Goal: Complete application form: Complete application form

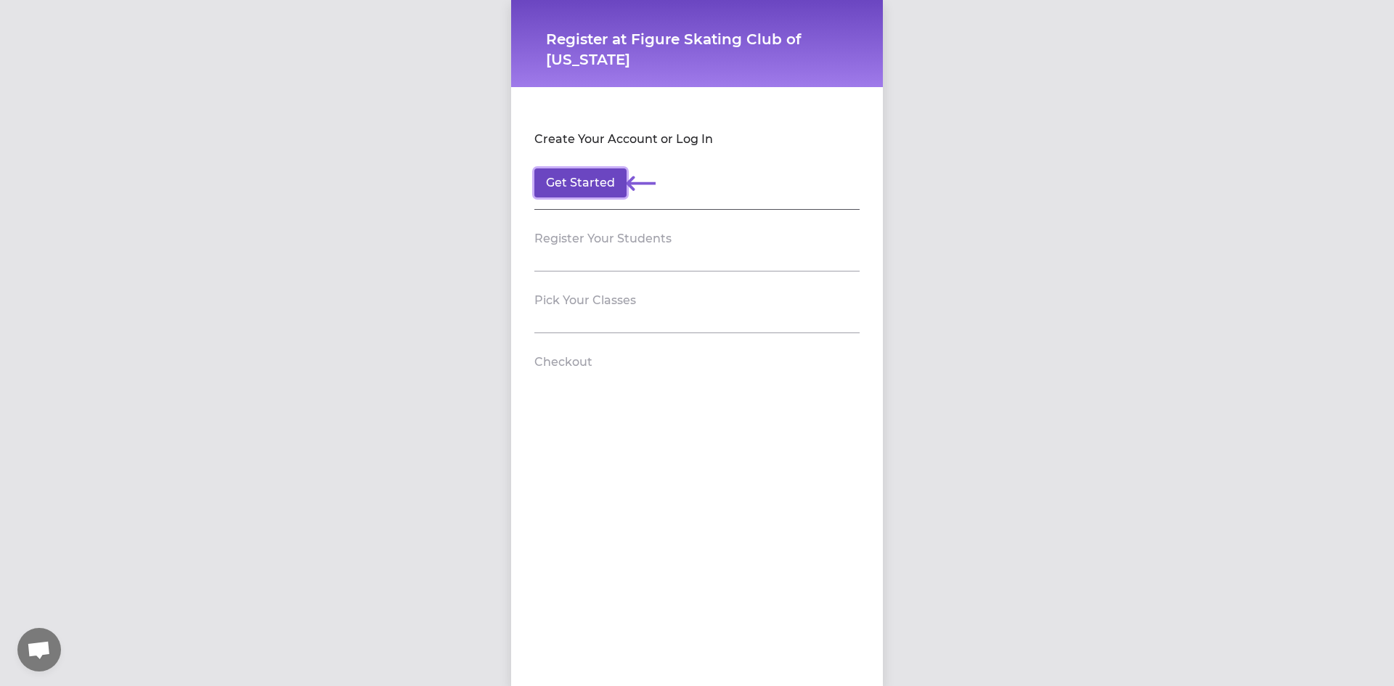
click at [571, 182] on button "Get Started" at bounding box center [580, 182] width 92 height 29
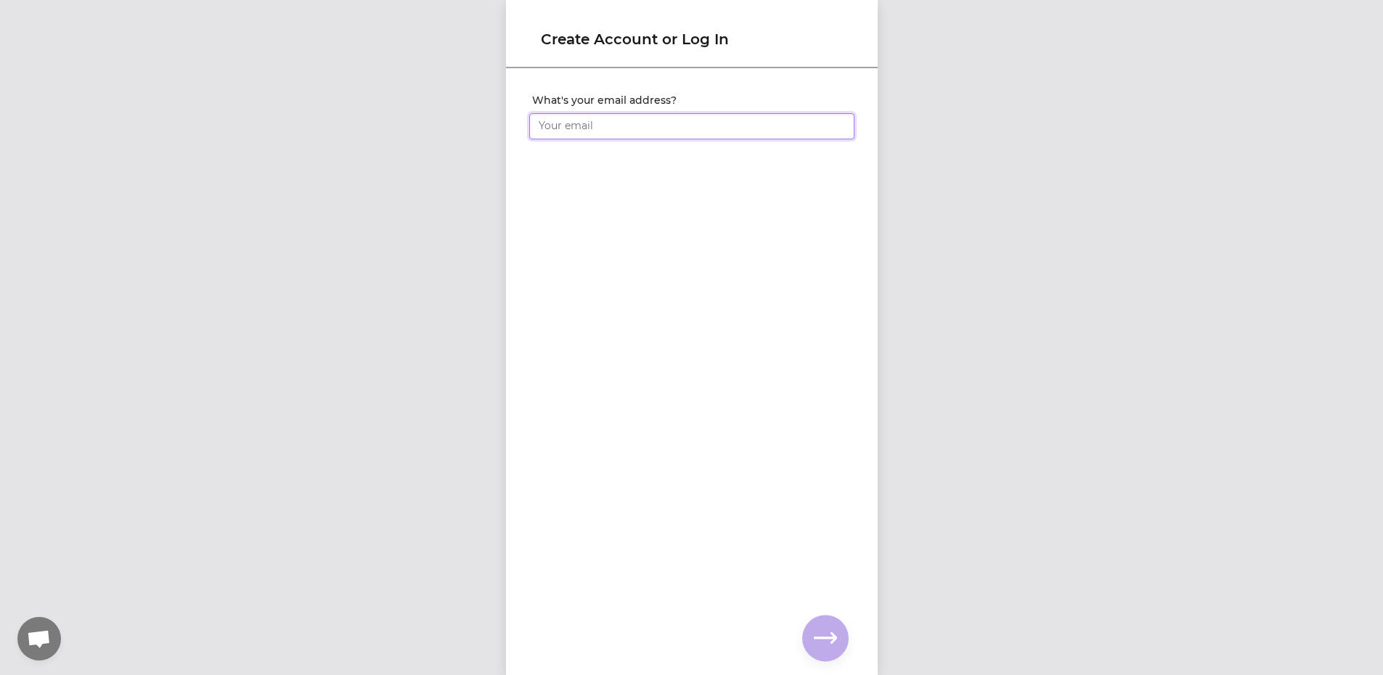
click at [723, 139] on input "What's your email address?" at bounding box center [691, 126] width 325 height 26
type input "[EMAIL_ADDRESS][DOMAIN_NAME]"
click at [818, 643] on icon "button" at bounding box center [825, 638] width 23 height 23
click at [742, 140] on div at bounding box center [691, 145] width 325 height 12
click at [745, 134] on input "What's your full name?" at bounding box center [691, 126] width 325 height 26
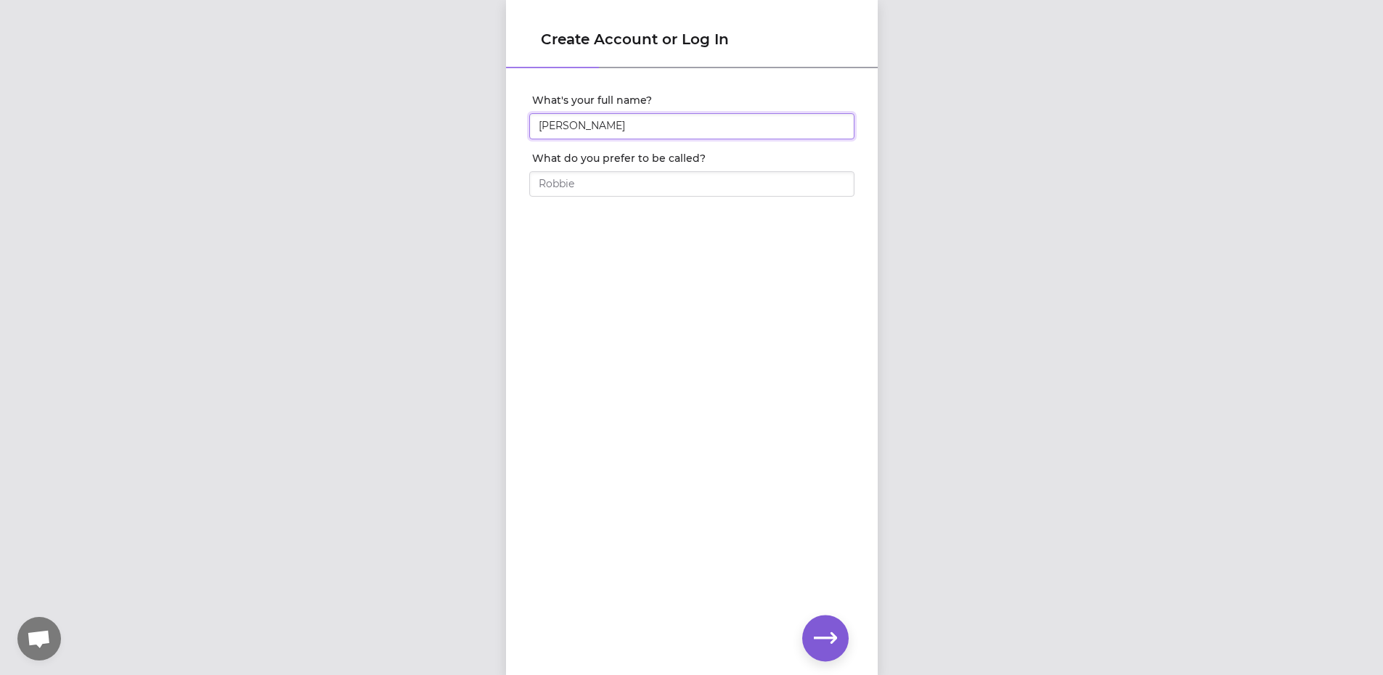
type input "[PERSON_NAME]"
click at [705, 191] on input "What do you prefer to be called?" at bounding box center [691, 184] width 325 height 26
type input "GMoney"
click at [820, 640] on icon "button" at bounding box center [825, 638] width 23 height 23
click at [683, 134] on input "What's your phone number?" at bounding box center [691, 126] width 325 height 26
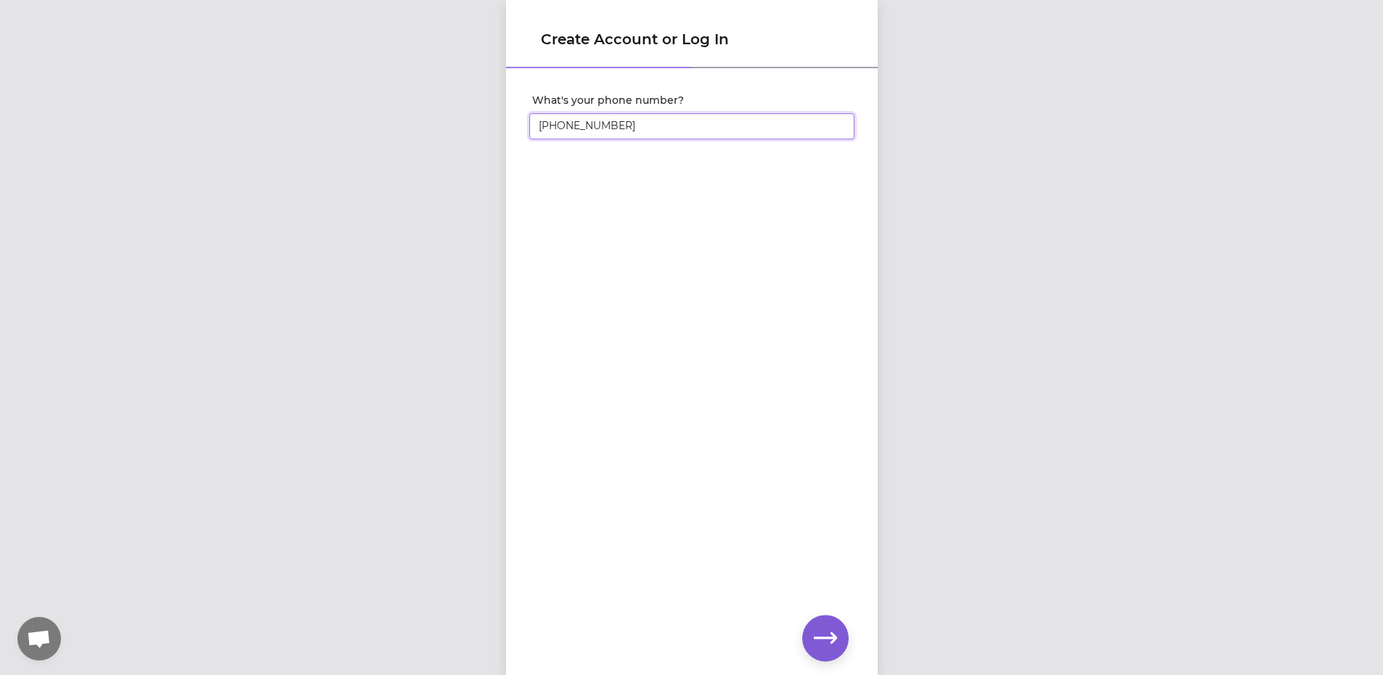
type input "[PHONE_NUMBER]"
click at [824, 643] on icon "button" at bounding box center [825, 638] width 23 height 23
click at [818, 644] on icon "button" at bounding box center [825, 638] width 23 height 23
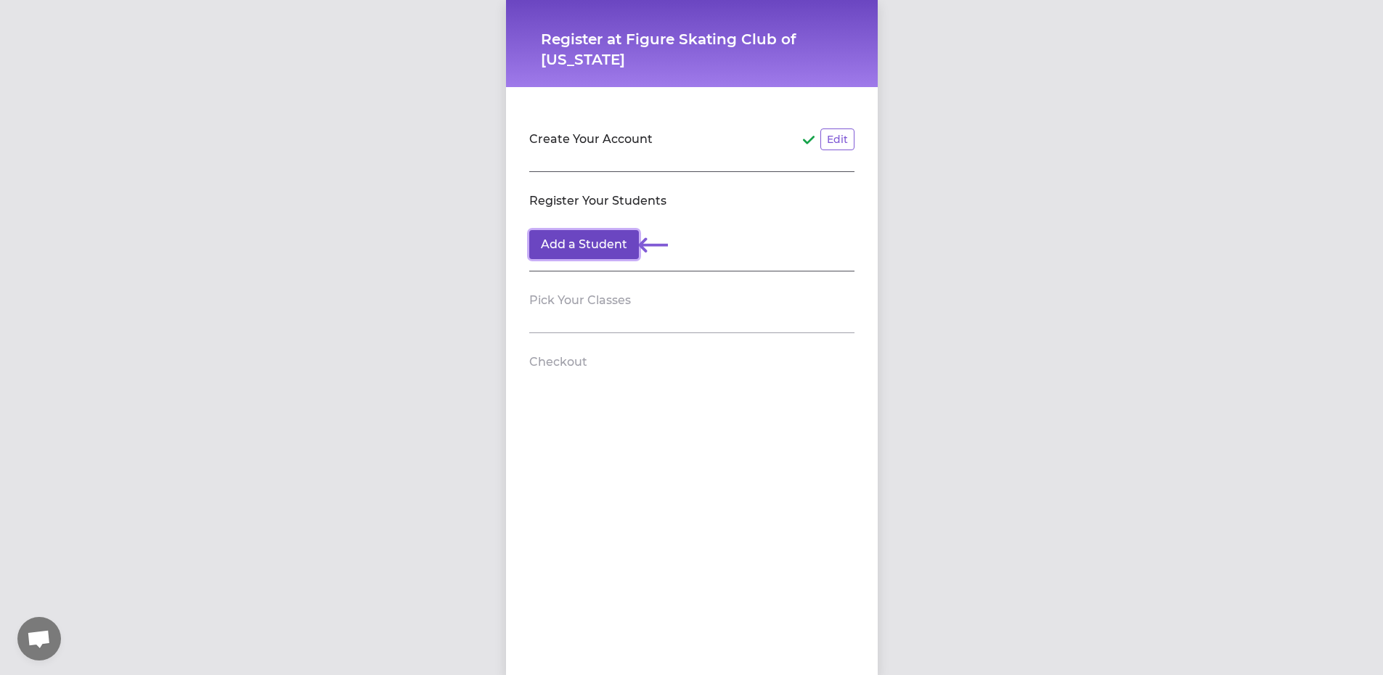
click at [605, 247] on button "Add a Student" at bounding box center [584, 244] width 110 height 29
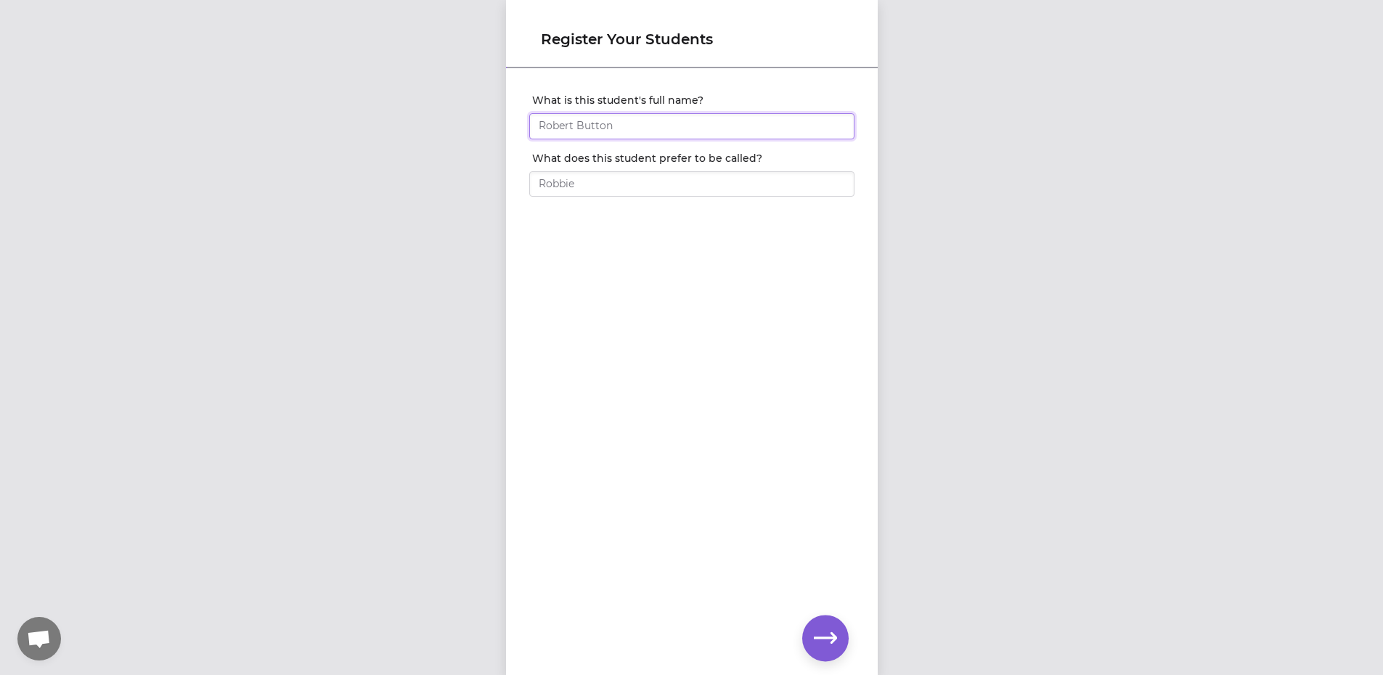
click at [694, 123] on input "What is this student's full name?" at bounding box center [691, 126] width 325 height 26
type input "[PERSON_NAME]"
click at [545, 185] on input "What does this student prefer to be called?" at bounding box center [691, 184] width 325 height 26
type input "GRizzy"
click at [814, 636] on icon "button" at bounding box center [825, 638] width 23 height 23
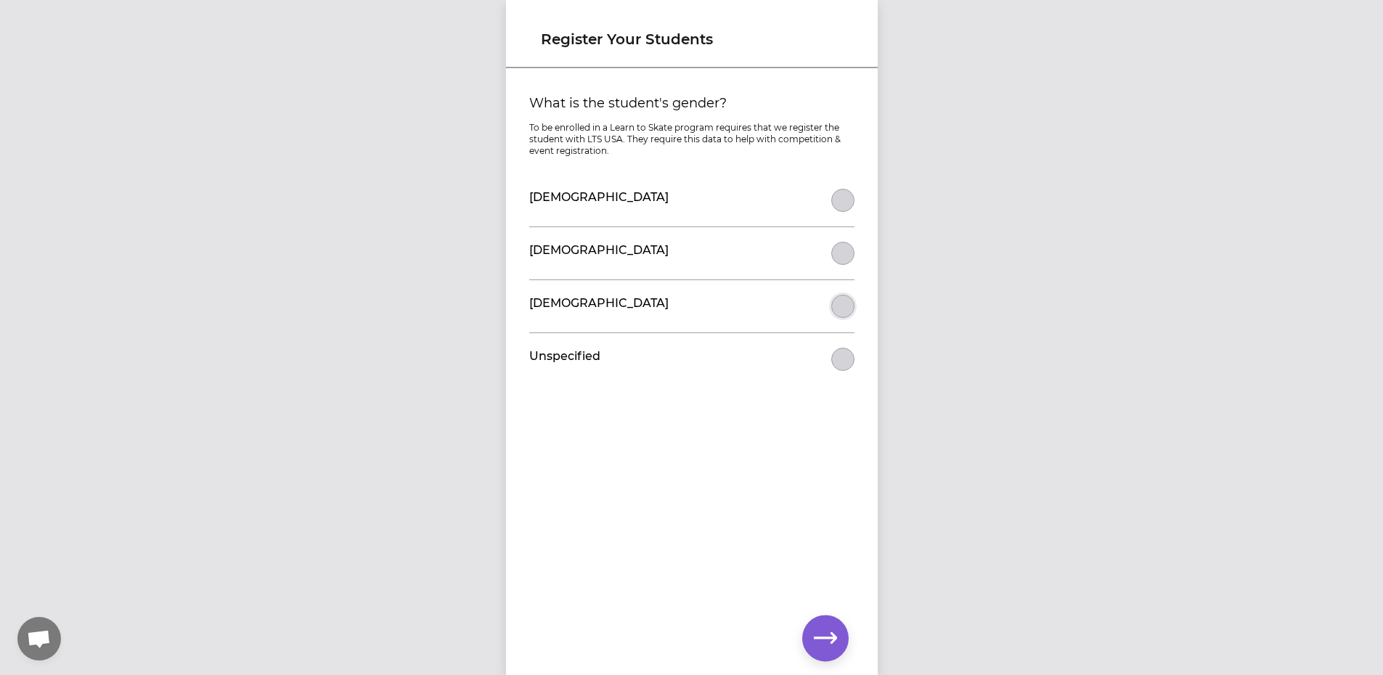
click at [842, 305] on button "What is the student's gender?" at bounding box center [843, 306] width 23 height 23
click at [830, 638] on icon "button" at bounding box center [825, 638] width 23 height 11
